Goal: Information Seeking & Learning: Learn about a topic

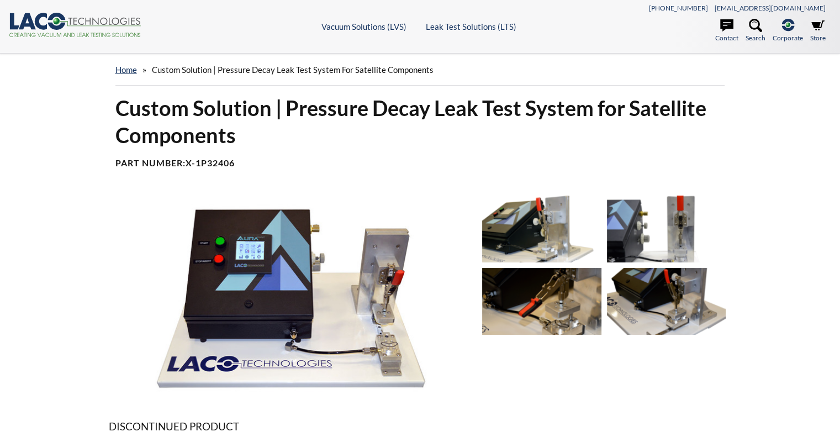
select select "Language Translate Widget"
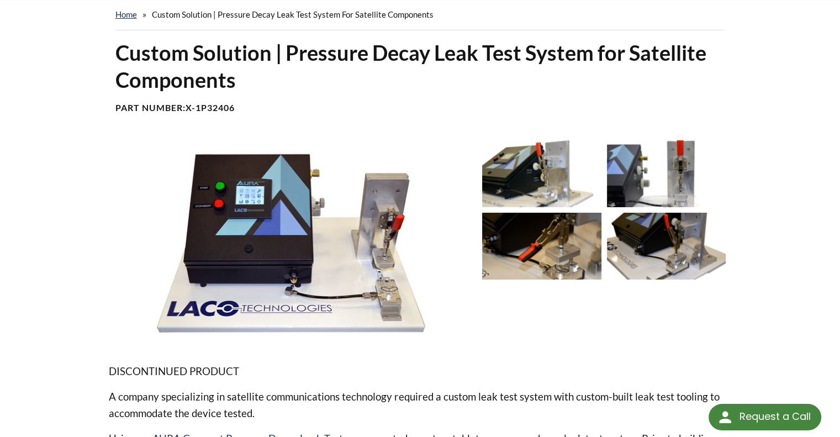
click at [376, 182] on img at bounding box center [291, 242] width 365 height 205
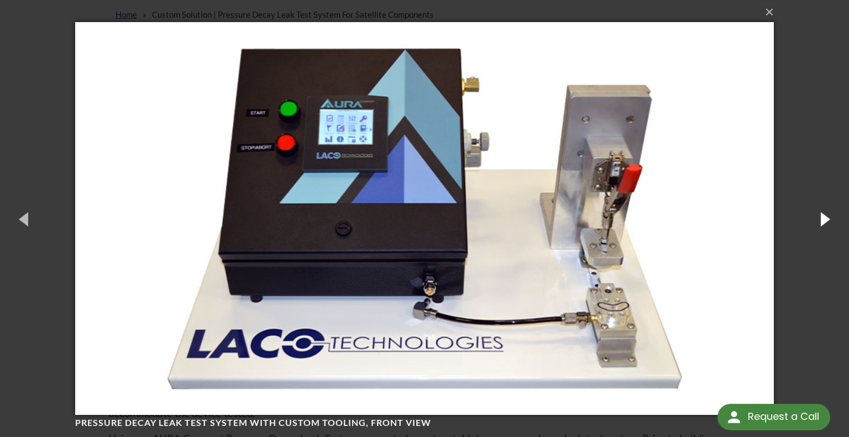
click at [818, 215] on button "button" at bounding box center [824, 218] width 50 height 61
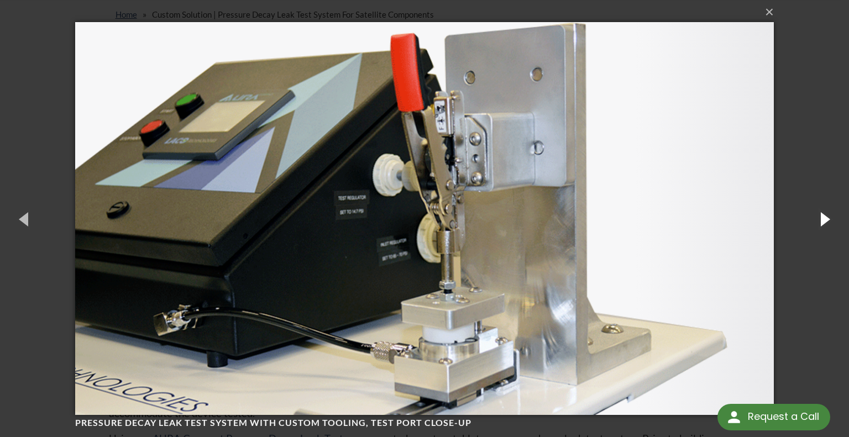
click at [818, 215] on button "button" at bounding box center [824, 218] width 50 height 61
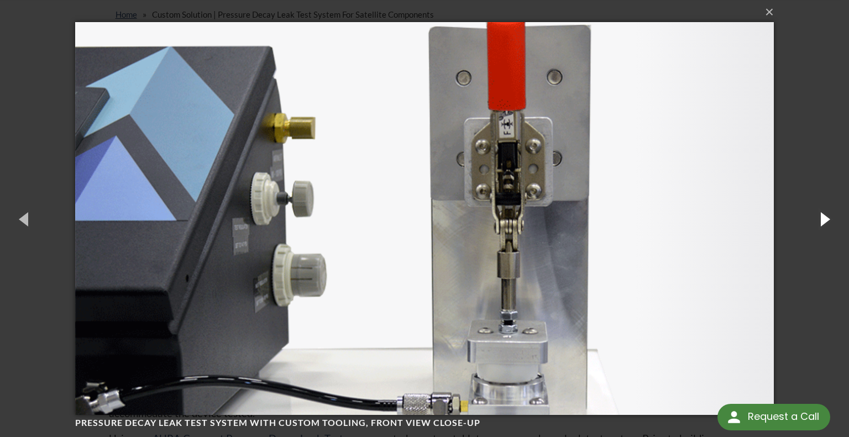
click at [818, 215] on button "button" at bounding box center [824, 218] width 50 height 61
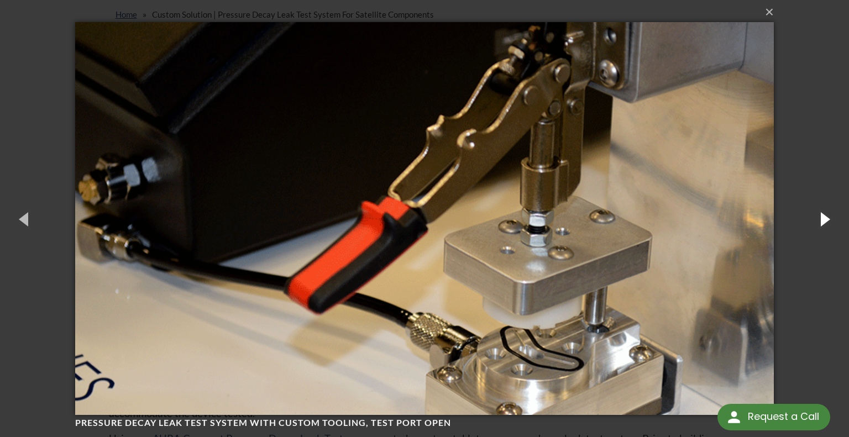
click at [818, 215] on button "button" at bounding box center [824, 218] width 50 height 61
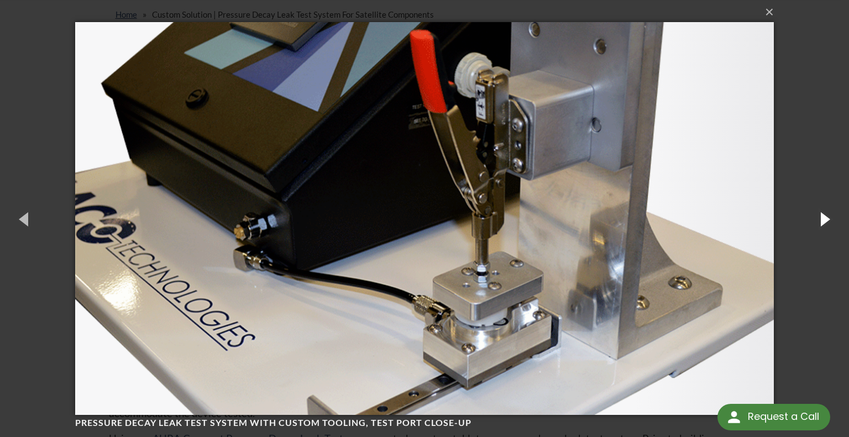
click at [818, 215] on button "button" at bounding box center [824, 218] width 50 height 61
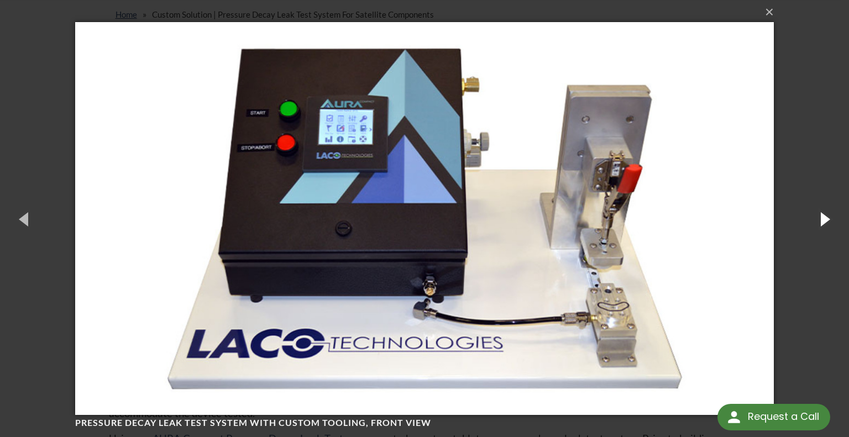
click at [818, 215] on button "button" at bounding box center [824, 218] width 50 height 61
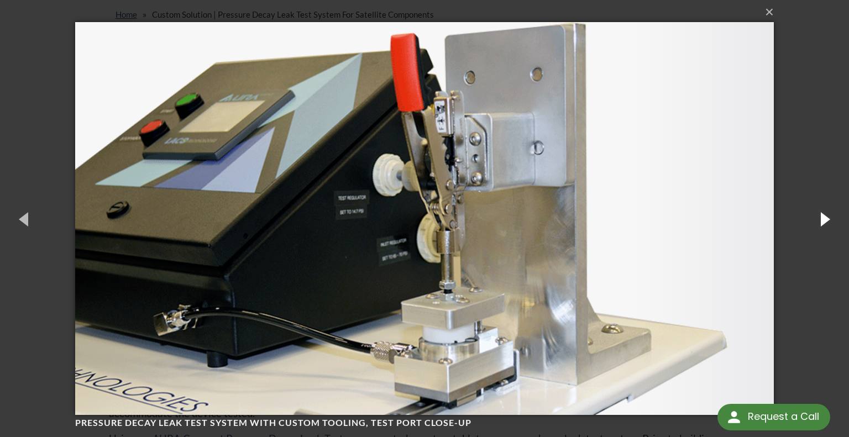
click at [818, 215] on button "button" at bounding box center [824, 218] width 50 height 61
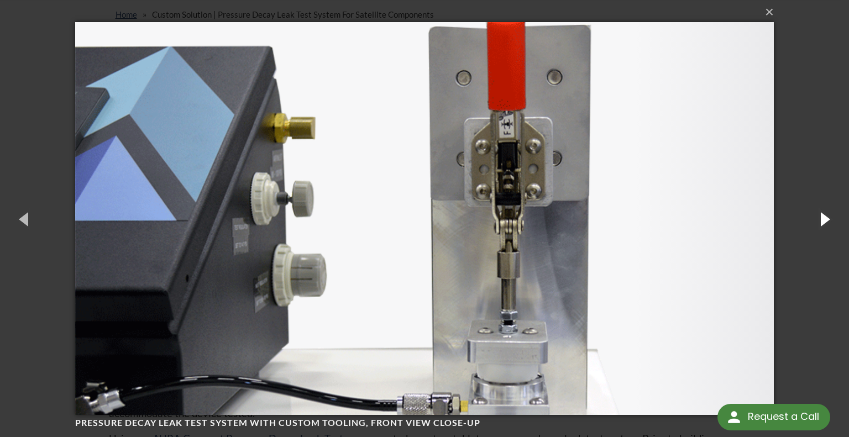
click at [818, 215] on button "button" at bounding box center [824, 218] width 50 height 61
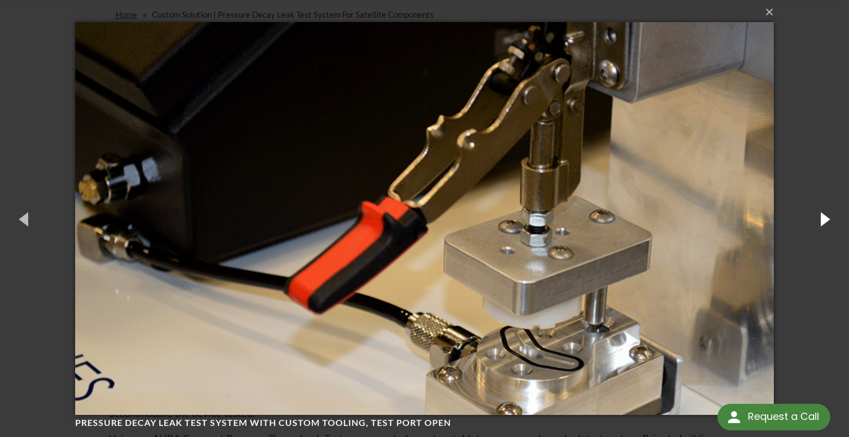
click at [818, 215] on button "button" at bounding box center [824, 218] width 50 height 61
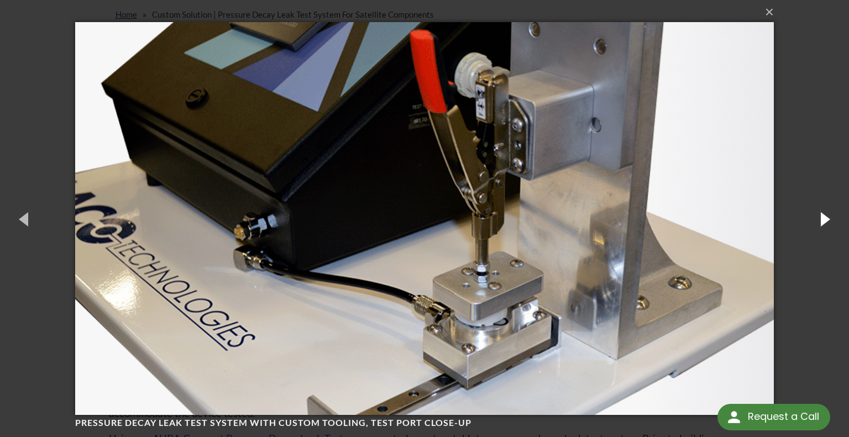
click at [818, 215] on button "button" at bounding box center [824, 218] width 50 height 61
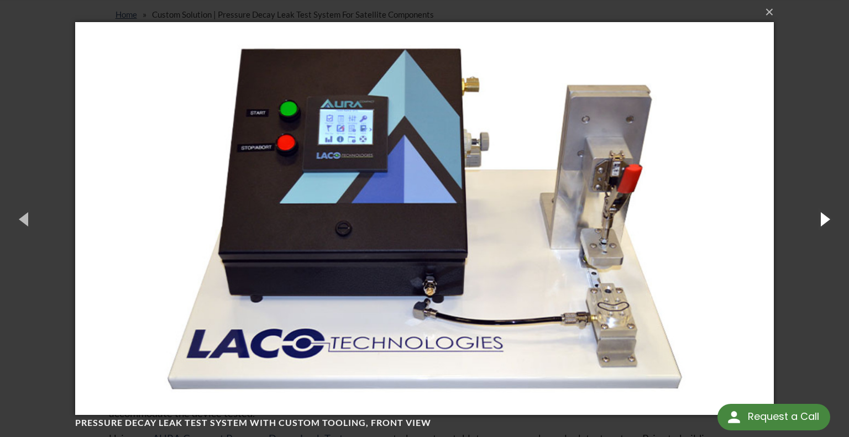
click at [810, 216] on button "button" at bounding box center [824, 218] width 50 height 61
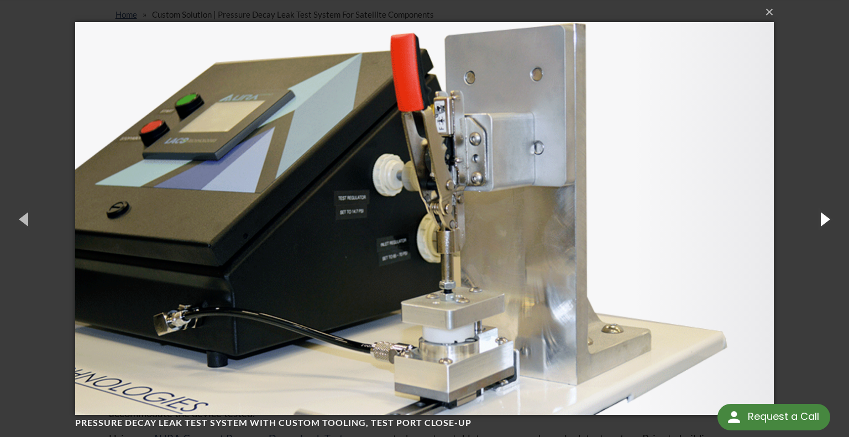
click at [810, 216] on button "button" at bounding box center [824, 218] width 50 height 61
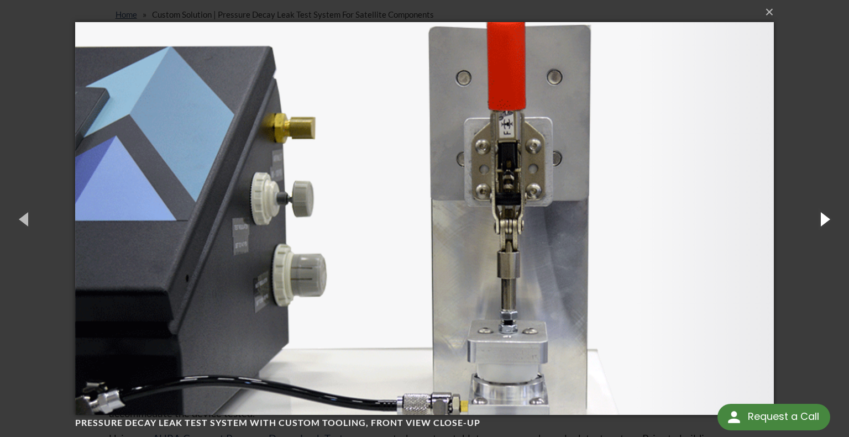
click at [810, 216] on button "button" at bounding box center [824, 218] width 50 height 61
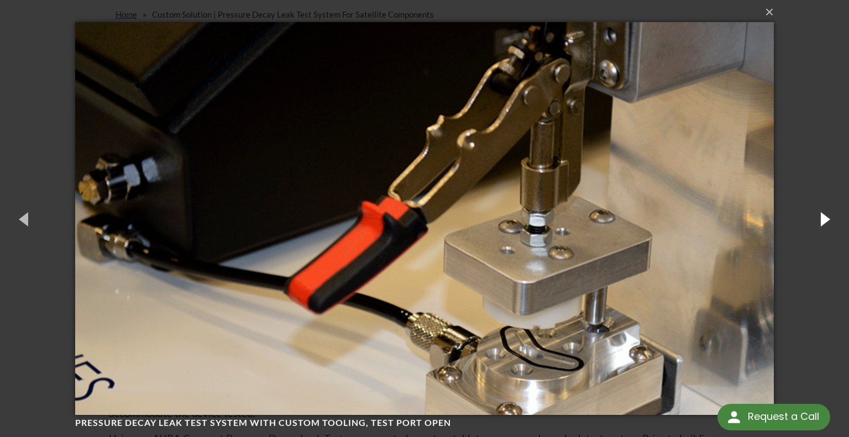
click at [810, 216] on button "button" at bounding box center [824, 218] width 50 height 61
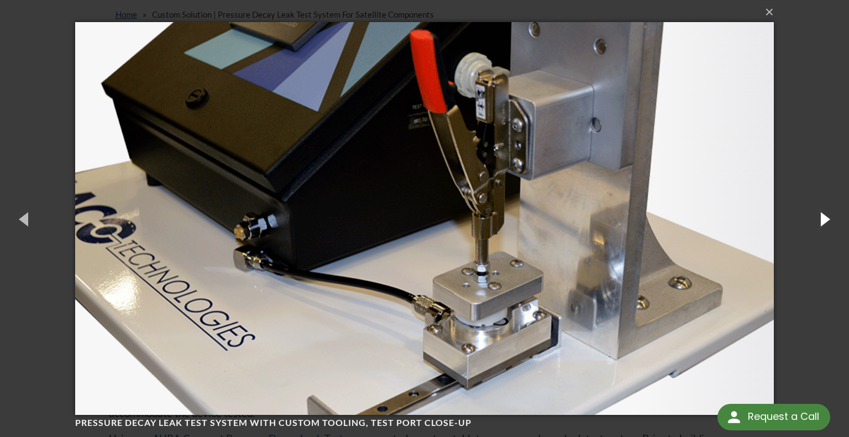
click at [810, 216] on button "button" at bounding box center [824, 218] width 50 height 61
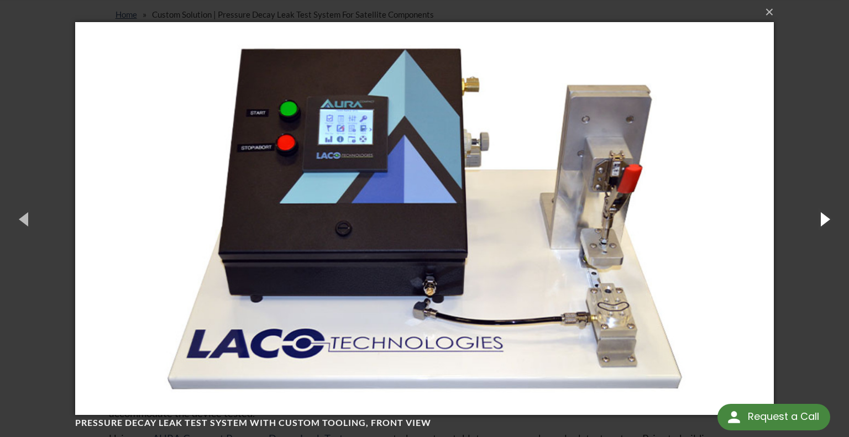
click at [815, 210] on button "button" at bounding box center [824, 218] width 50 height 61
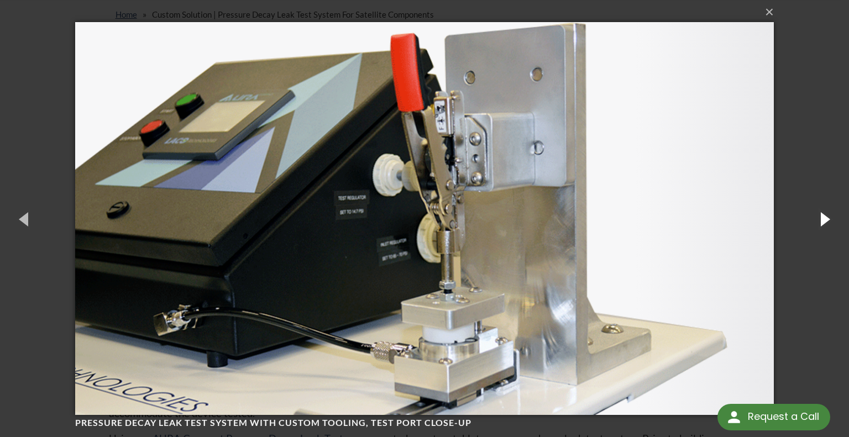
click at [815, 210] on button "button" at bounding box center [824, 218] width 50 height 61
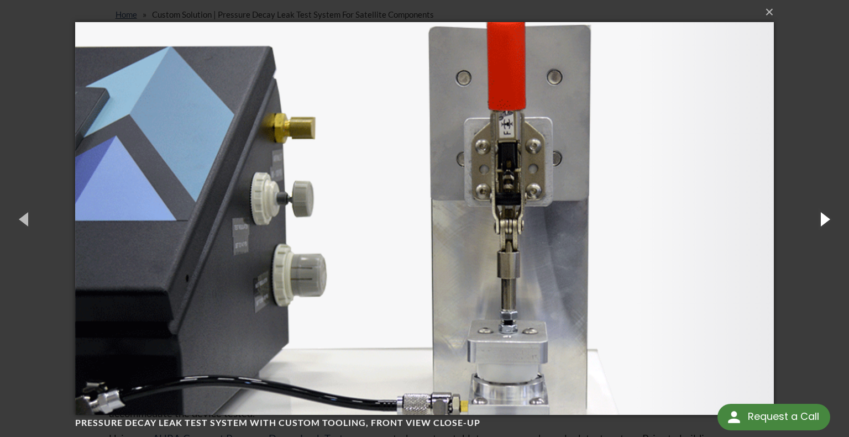
click at [815, 210] on button "button" at bounding box center [824, 218] width 50 height 61
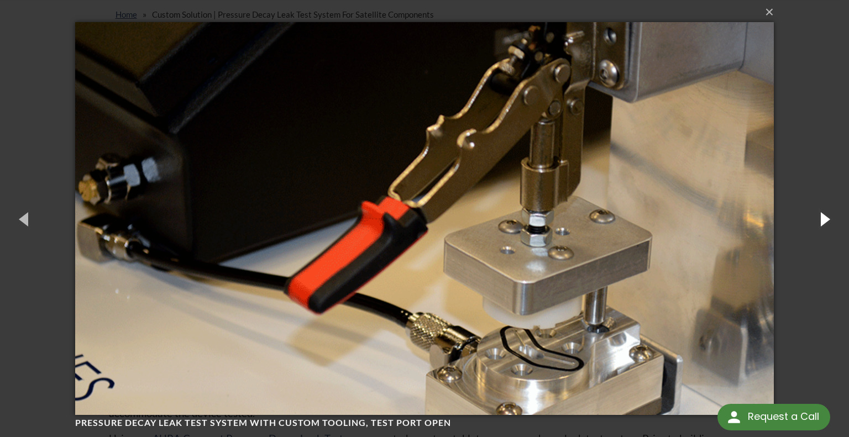
click at [815, 210] on button "button" at bounding box center [824, 218] width 50 height 61
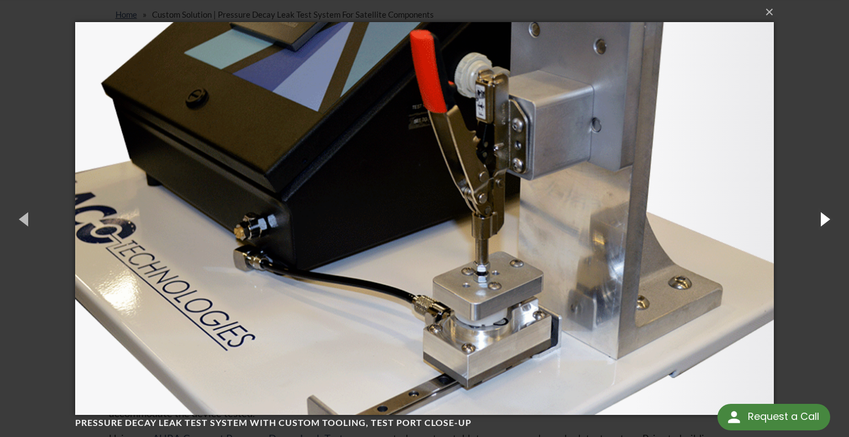
click at [815, 210] on button "button" at bounding box center [824, 218] width 50 height 61
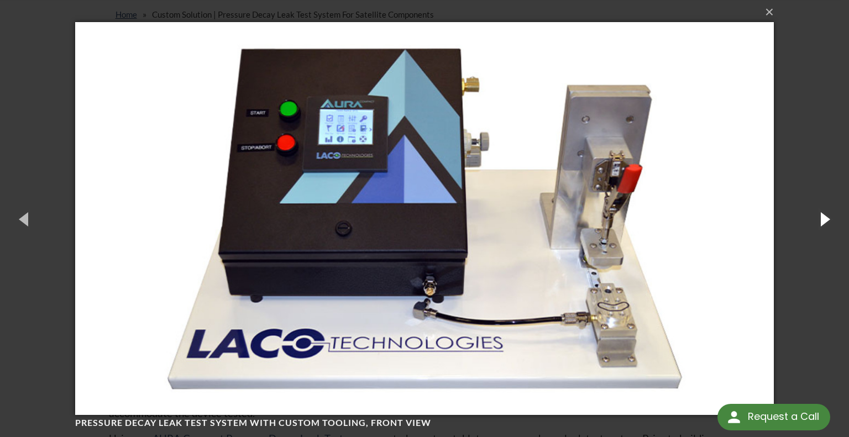
click at [815, 210] on button "button" at bounding box center [824, 218] width 50 height 61
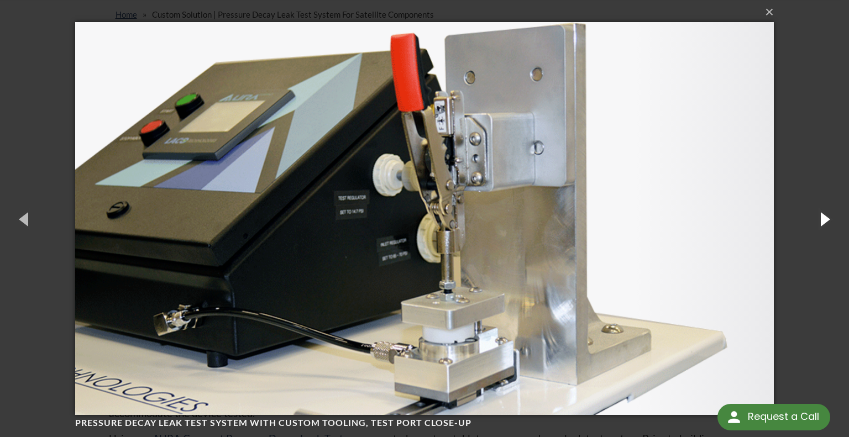
click at [815, 210] on button "button" at bounding box center [824, 218] width 50 height 61
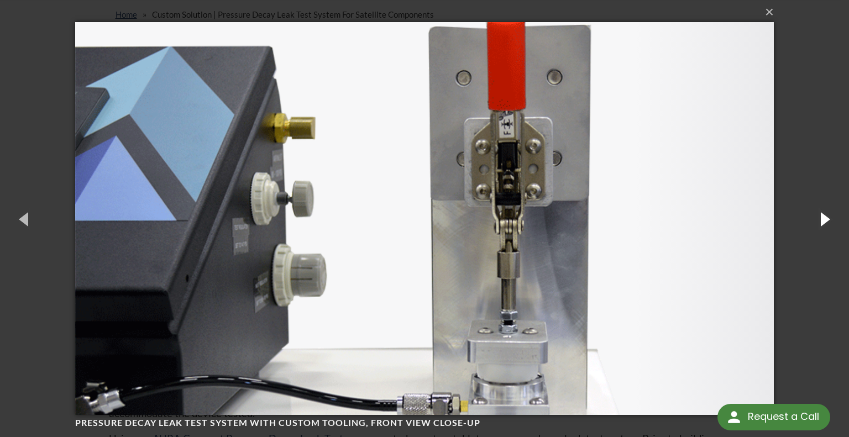
click at [815, 210] on button "button" at bounding box center [824, 218] width 50 height 61
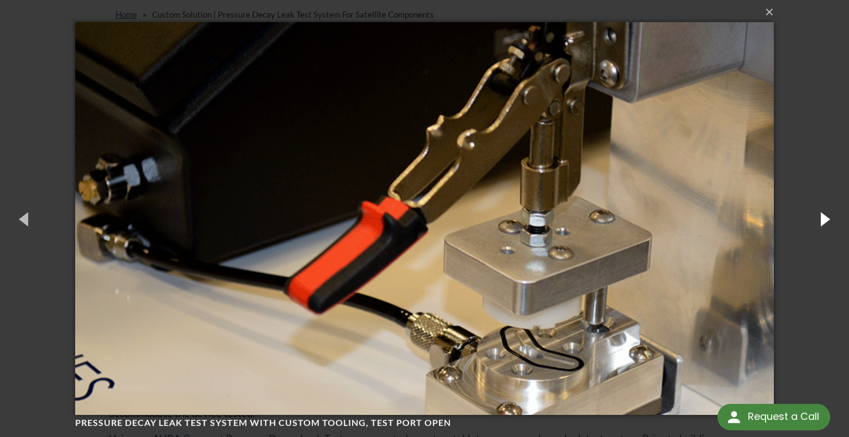
click at [815, 210] on button "button" at bounding box center [824, 218] width 50 height 61
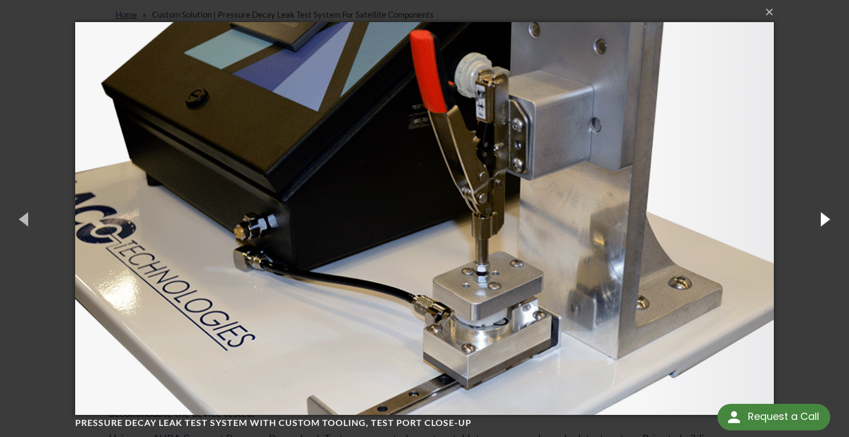
click at [815, 210] on button "button" at bounding box center [824, 218] width 50 height 61
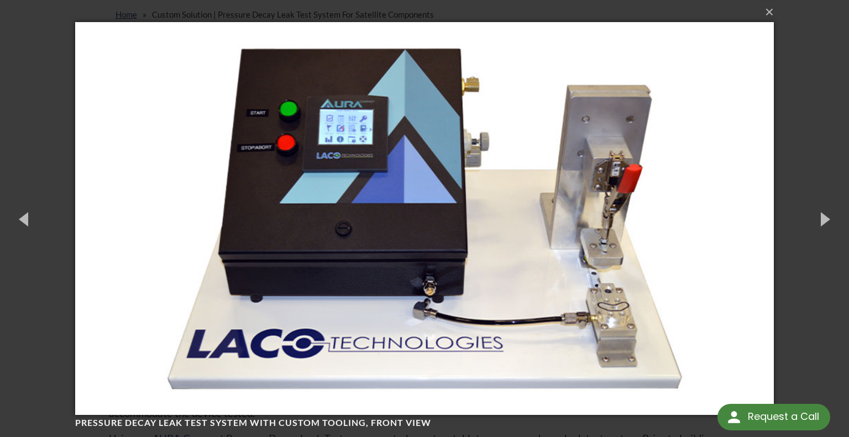
click at [816, 182] on div "× Pressure Decay Leak Test System with custom tooling, front view 1 of 5 Loadin…" at bounding box center [424, 218] width 849 height 437
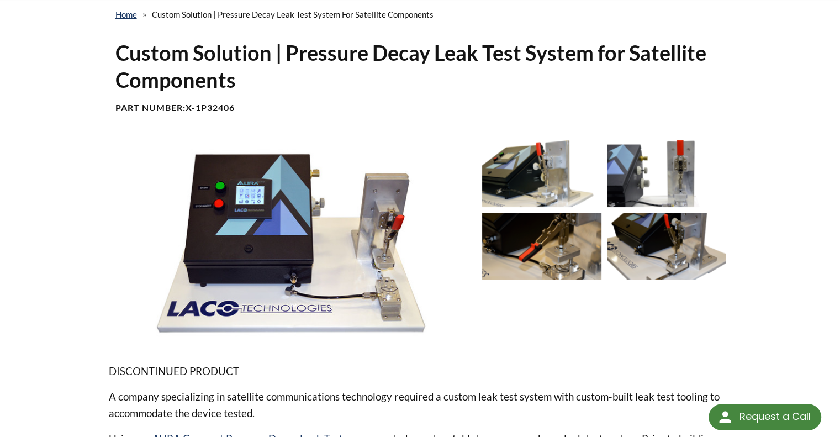
scroll to position [166, 0]
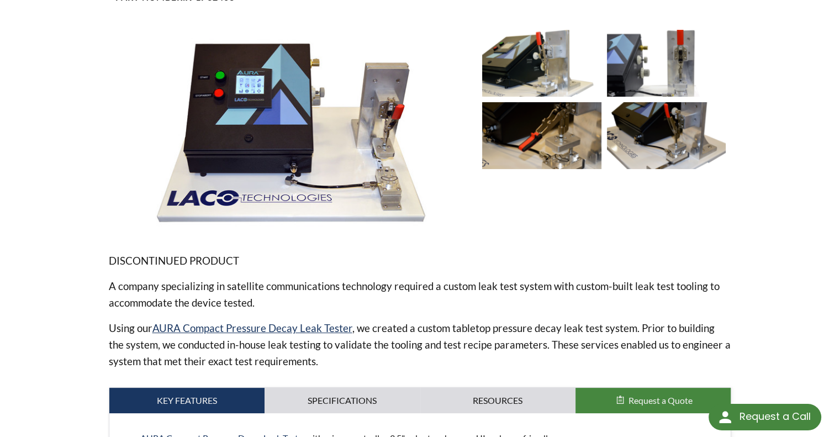
click at [387, 157] on img at bounding box center [291, 132] width 365 height 205
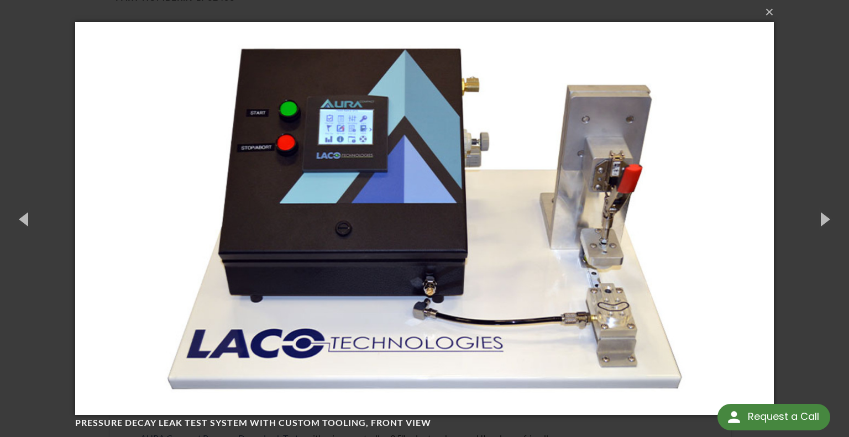
click at [791, 72] on div "× Pressure Decay Leak Test System with custom tooling, front view 1 of 5 Loadin…" at bounding box center [424, 218] width 849 height 437
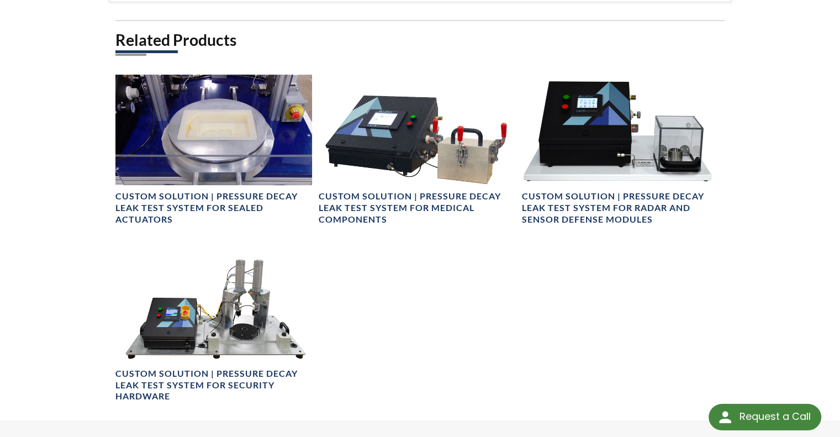
scroll to position [663, 0]
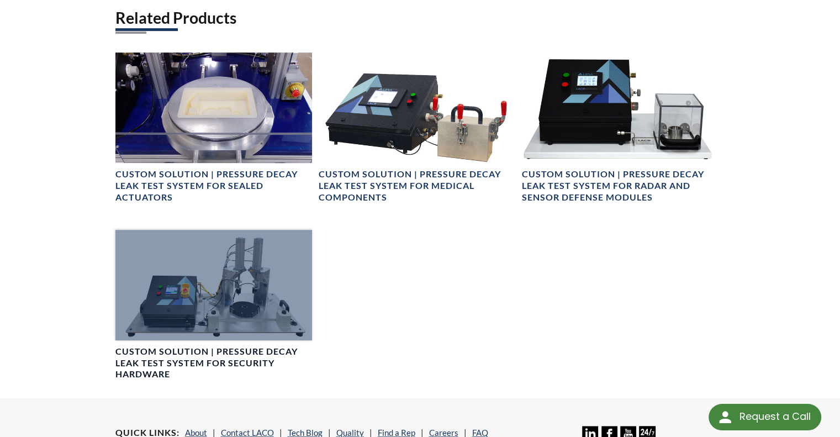
click at [257, 362] on h4 "Custom Solution | Pressure Decay Leak Test System for Security Hardware" at bounding box center [213, 363] width 197 height 34
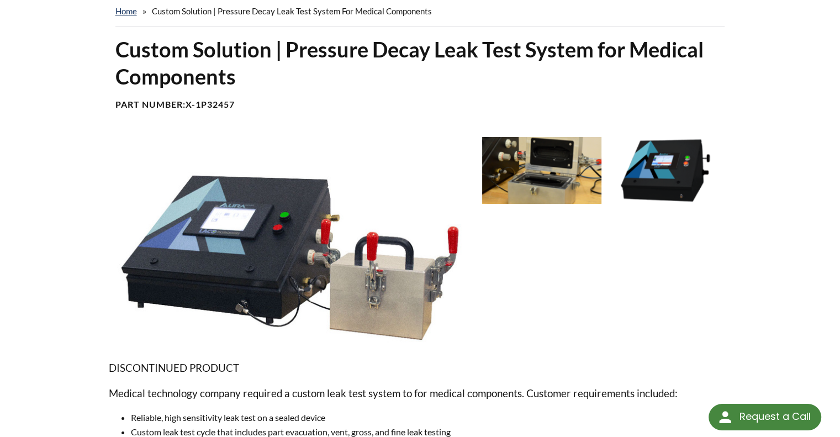
scroll to position [110, 0]
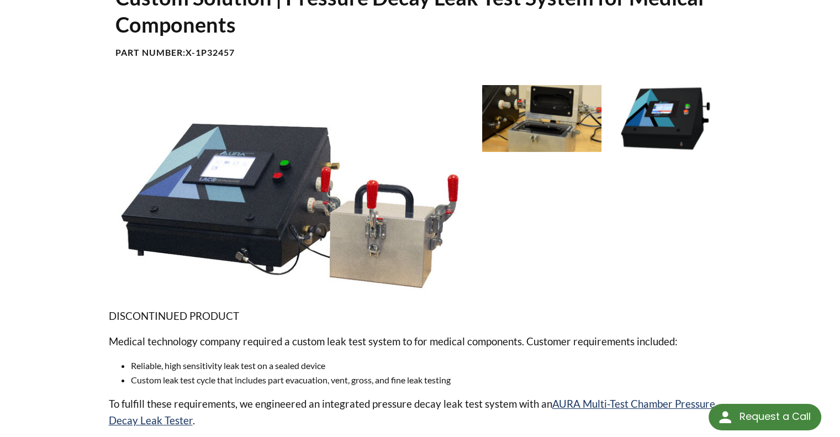
click at [537, 108] on img at bounding box center [541, 118] width 119 height 67
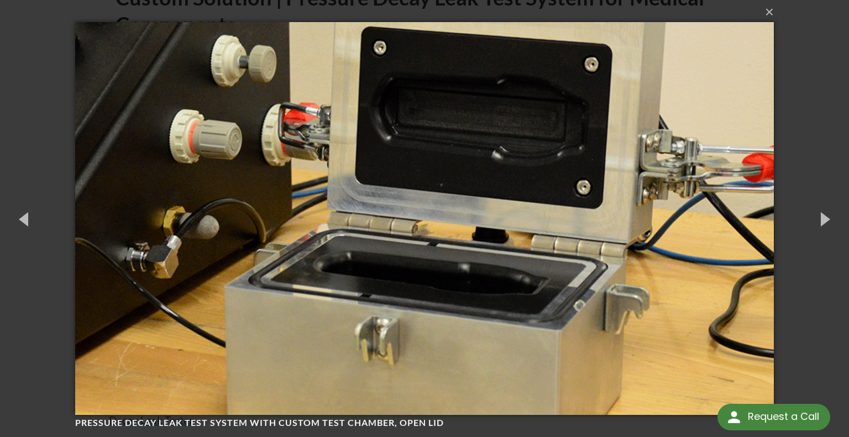
click at [819, 56] on div "× Pressure decay leak test system with custom test chamber, open lid 2 of 3 Loa…" at bounding box center [424, 218] width 849 height 437
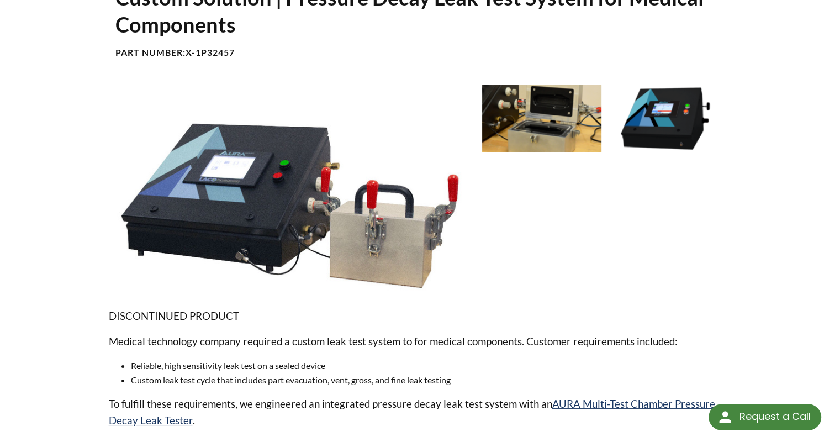
click at [388, 235] on img at bounding box center [291, 187] width 365 height 205
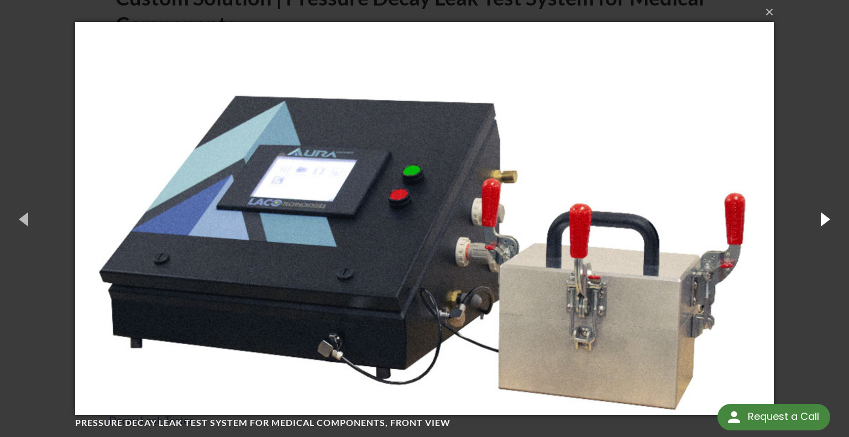
click at [820, 220] on button "button" at bounding box center [824, 218] width 50 height 61
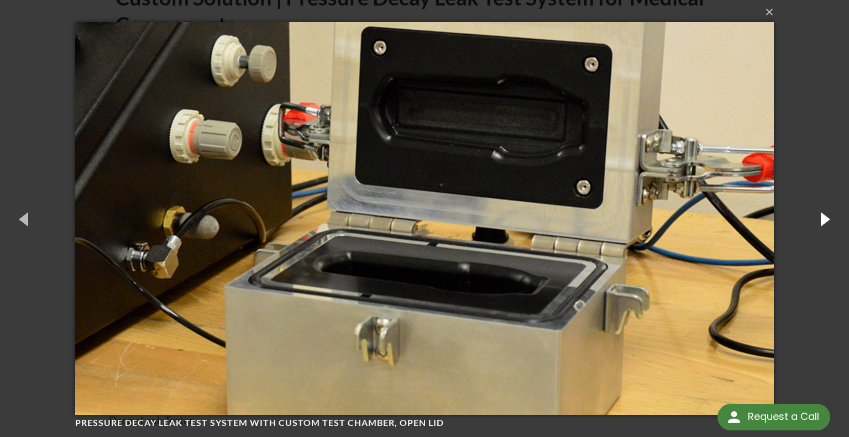
click at [820, 218] on button "button" at bounding box center [824, 218] width 50 height 61
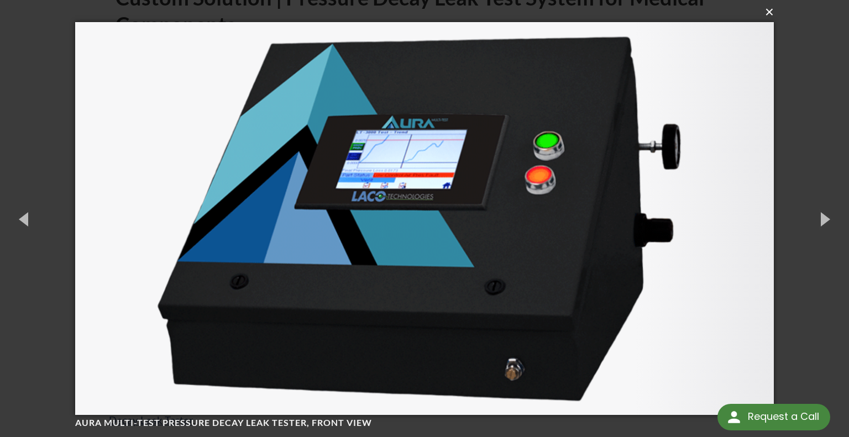
click at [767, 13] on button "×" at bounding box center [427, 12] width 698 height 24
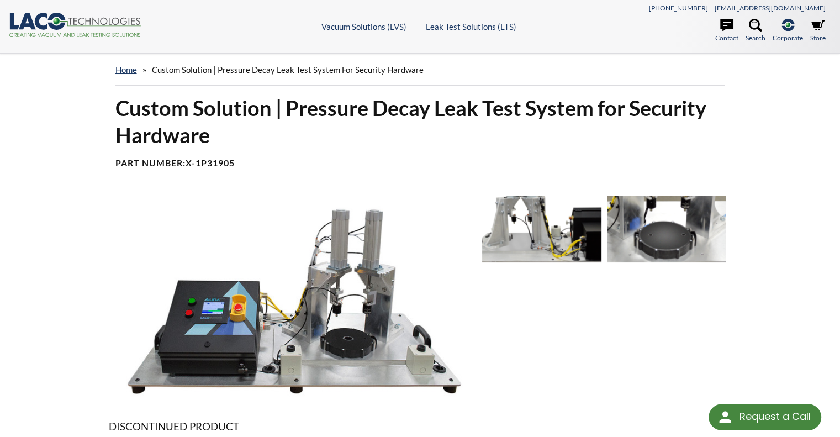
click at [337, 322] on img at bounding box center [291, 298] width 365 height 205
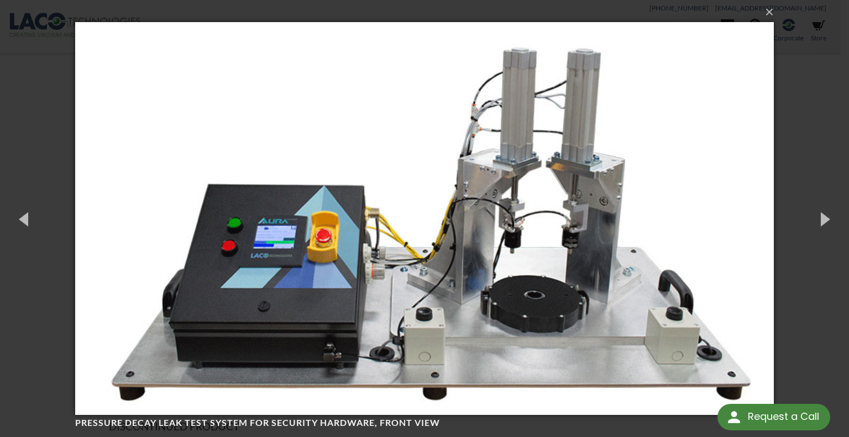
click at [541, 148] on img at bounding box center [424, 218] width 698 height 437
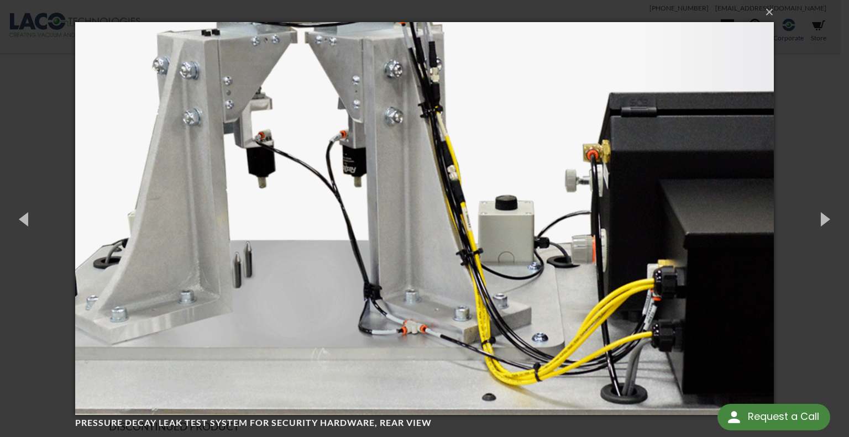
click at [375, 154] on img at bounding box center [424, 218] width 698 height 437
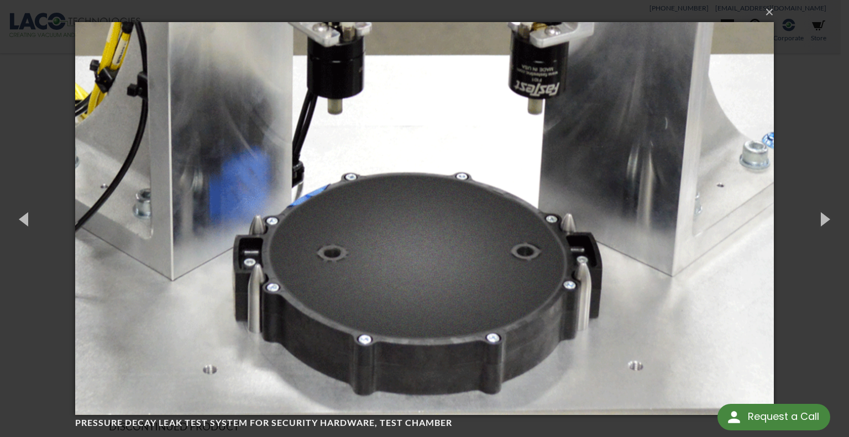
click at [375, 154] on img at bounding box center [424, 218] width 698 height 437
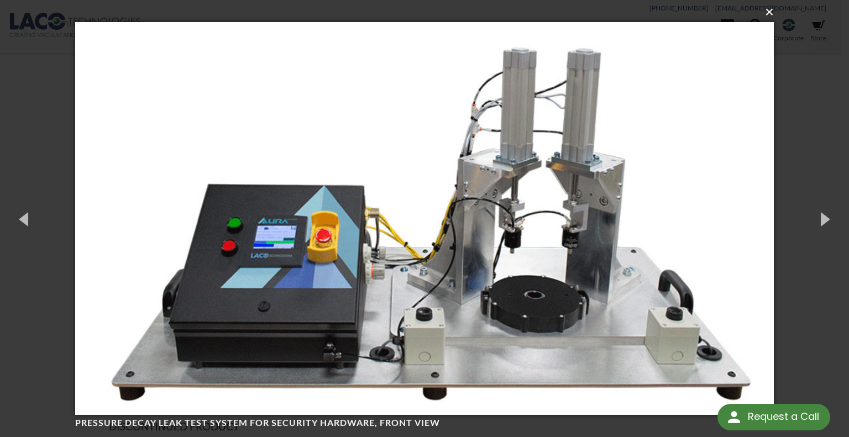
click at [771, 17] on button "×" at bounding box center [427, 12] width 698 height 24
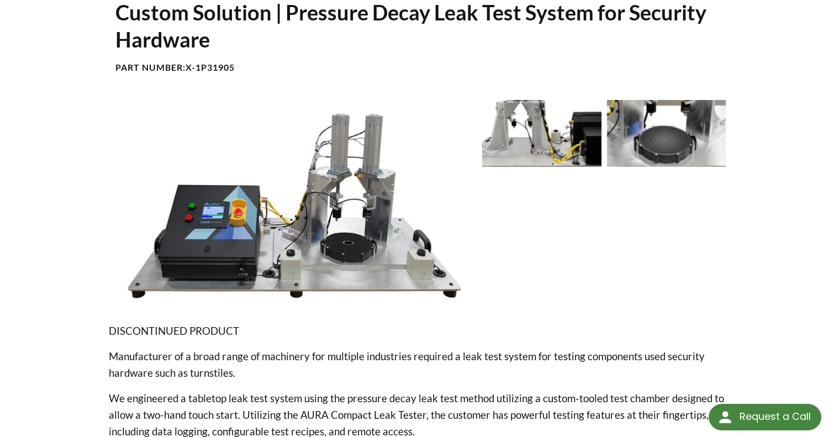
scroll to position [92, 0]
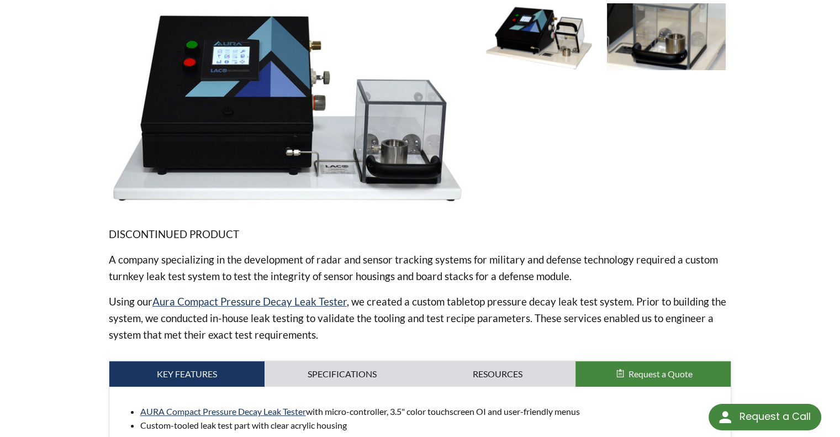
scroll to position [166, 0]
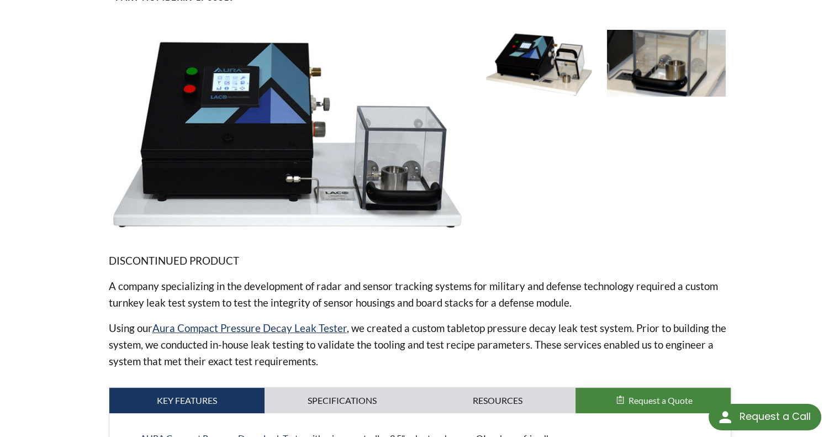
click at [563, 49] on img at bounding box center [541, 63] width 119 height 67
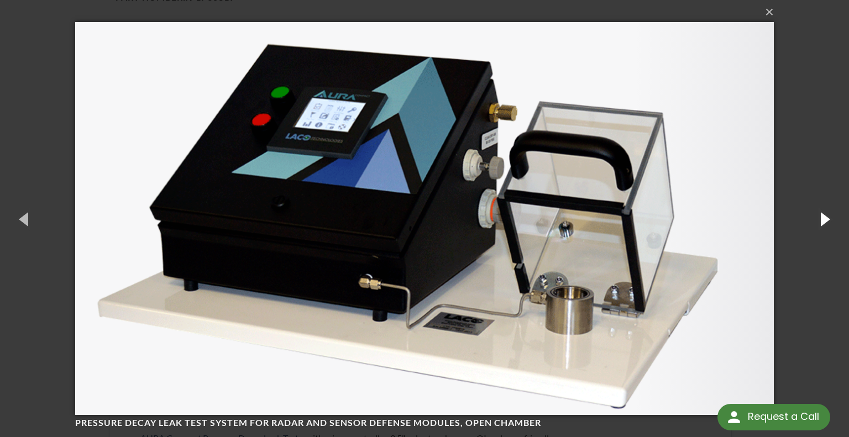
click at [815, 209] on button "button" at bounding box center [824, 218] width 50 height 61
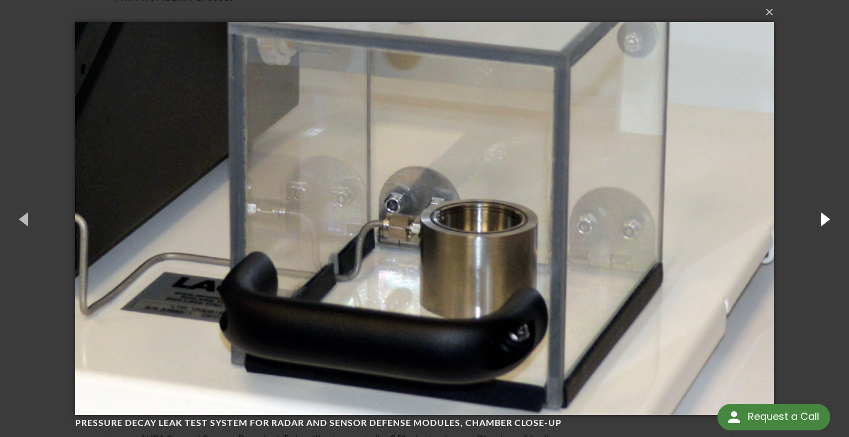
click at [815, 209] on button "button" at bounding box center [824, 218] width 50 height 61
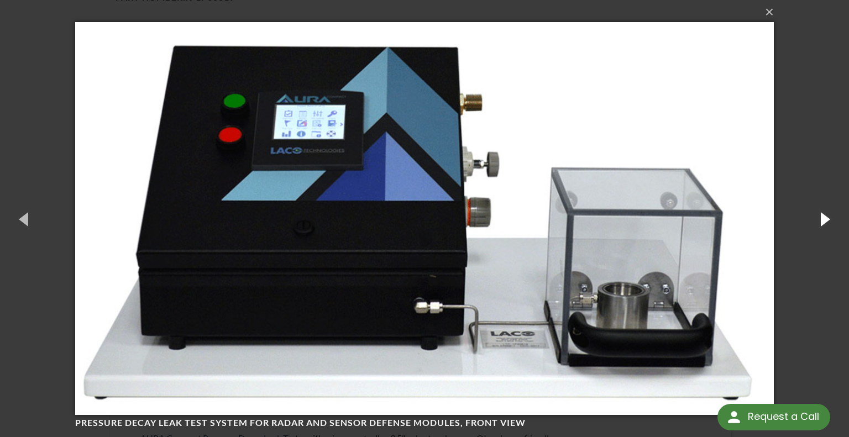
click at [815, 209] on button "button" at bounding box center [824, 218] width 50 height 61
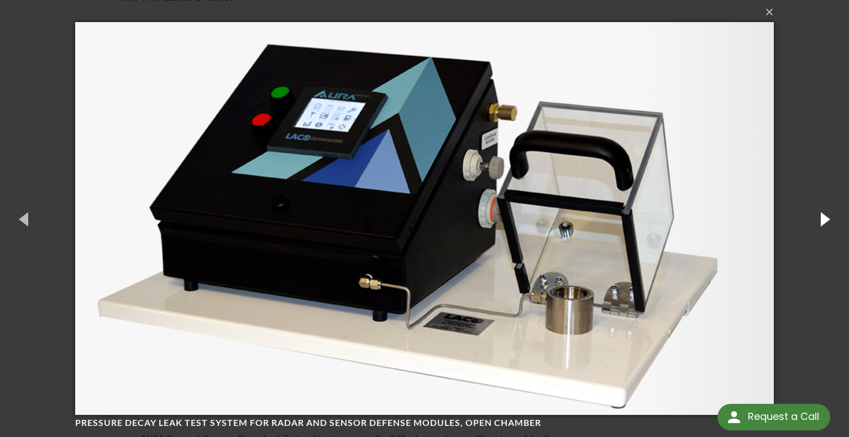
click at [815, 209] on button "button" at bounding box center [824, 218] width 50 height 61
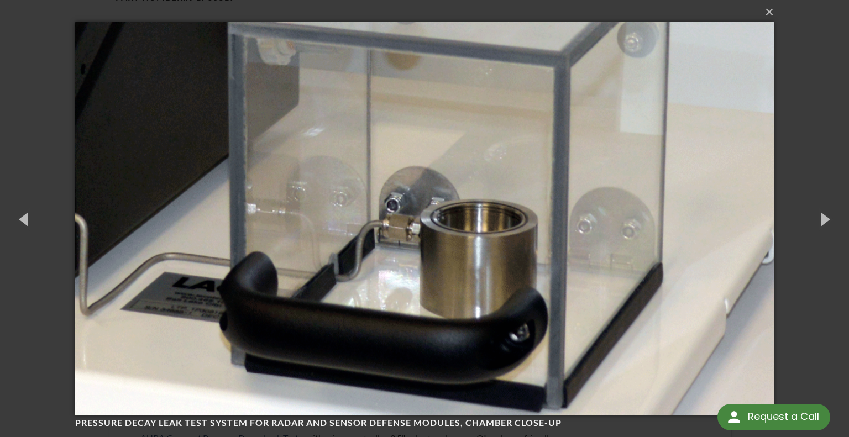
click at [801, 140] on div "× Pressure Decay Leak Test System for Radar and Sensor Defense Modules, chamber…" at bounding box center [424, 218] width 849 height 437
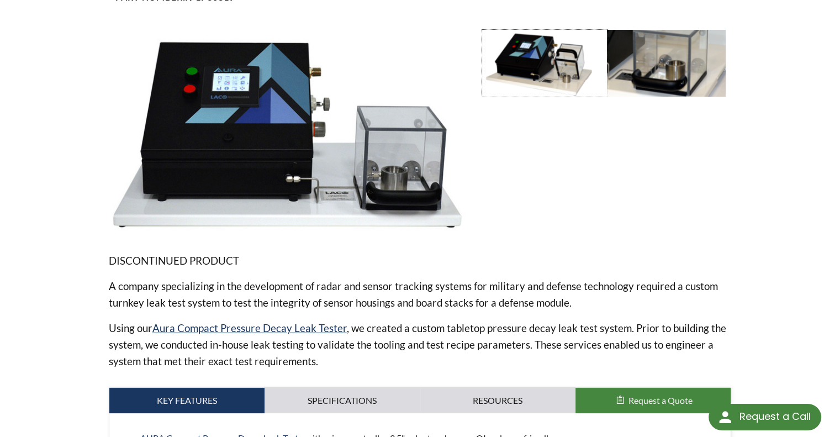
scroll to position [489, 0]
